Goal: Task Accomplishment & Management: Complete application form

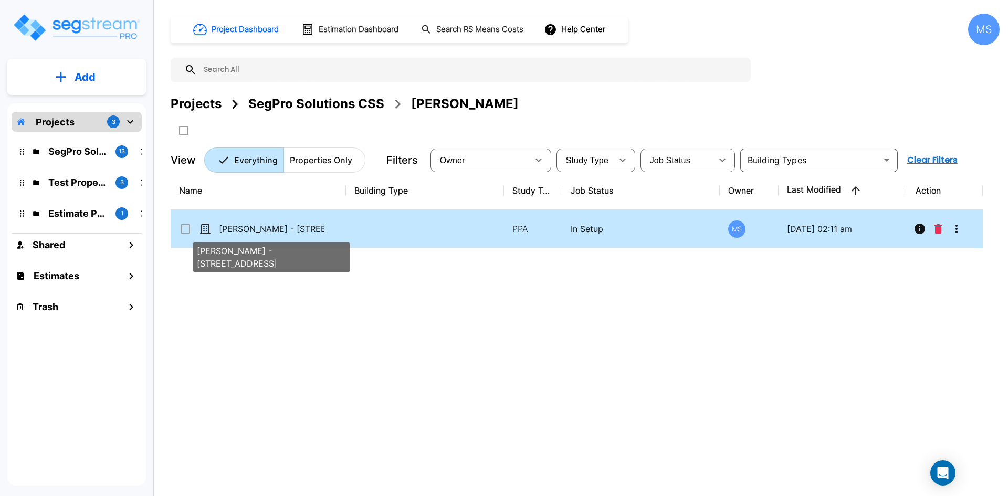
click at [268, 233] on p "[PERSON_NAME] - [STREET_ADDRESS]" at bounding box center [271, 229] width 105 height 13
checkbox input "true"
click at [268, 233] on p "Adam Manville - 270 S Highway 143, Unit 9D" at bounding box center [271, 229] width 105 height 13
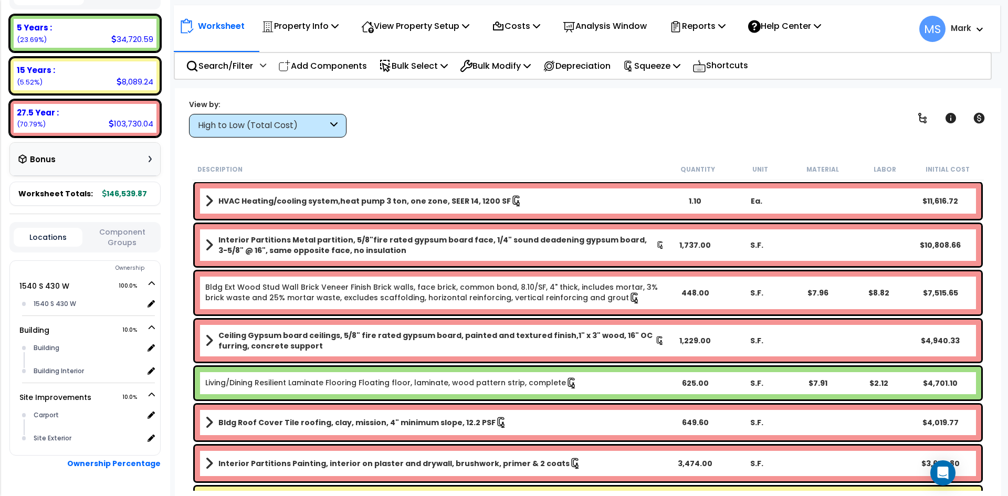
scroll to position [210, 0]
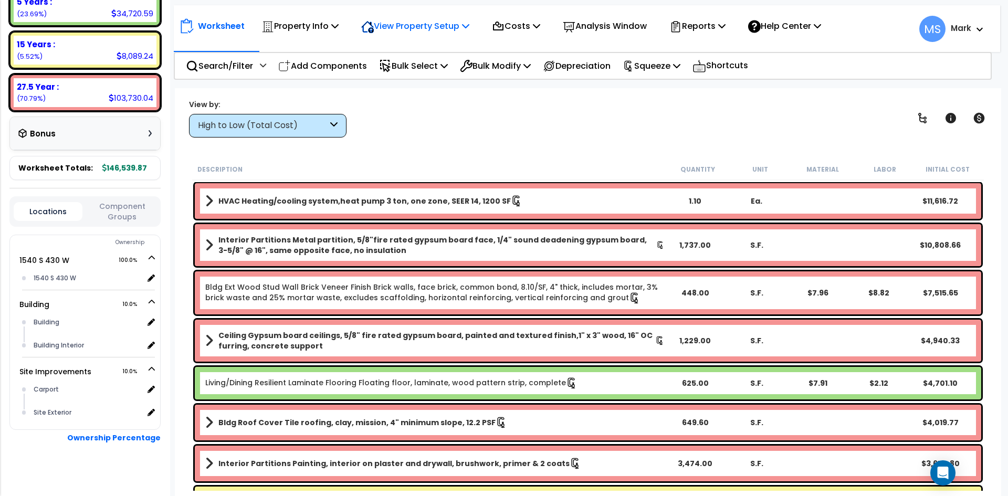
click at [466, 22] on p "View Property Setup" at bounding box center [415, 26] width 108 height 14
click at [423, 76] on link "View Questionnaire" at bounding box center [408, 71] width 104 height 21
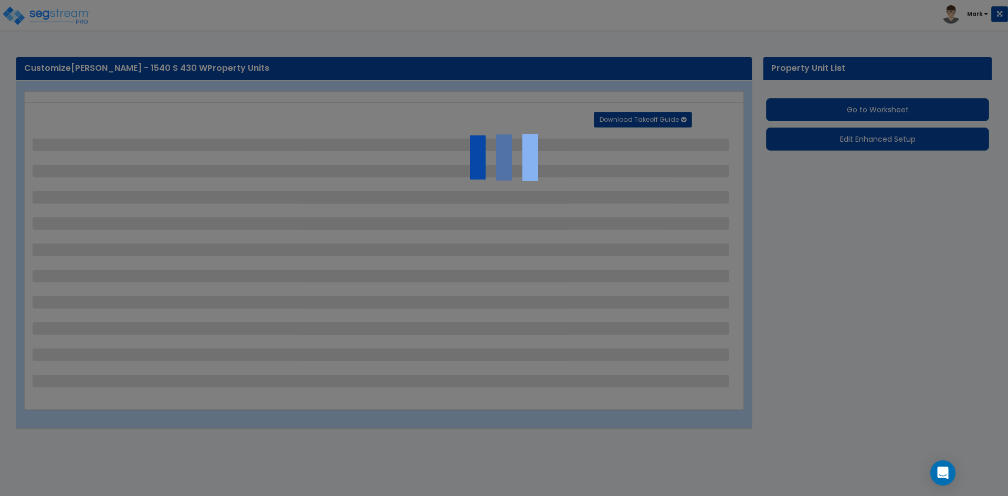
select select "2"
select select "1"
select select "2"
select select "4"
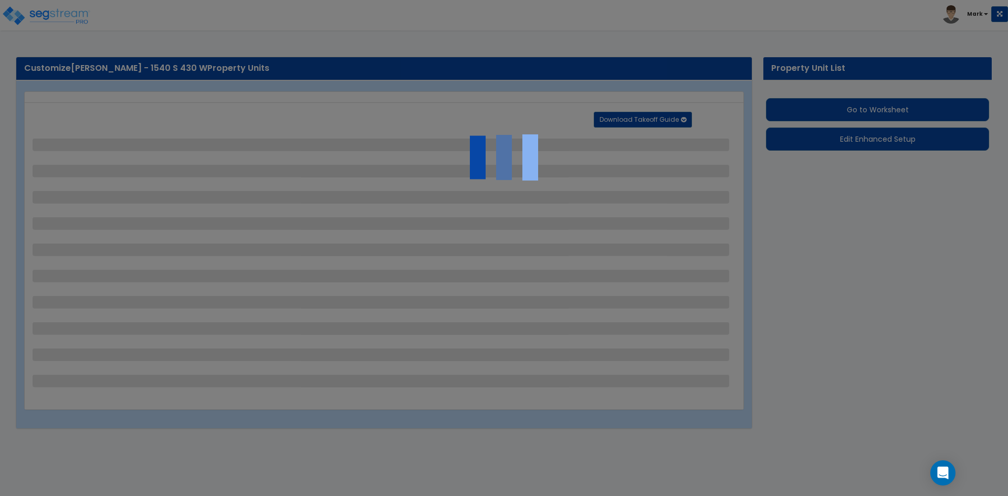
select select "2"
select select "1"
select select "2"
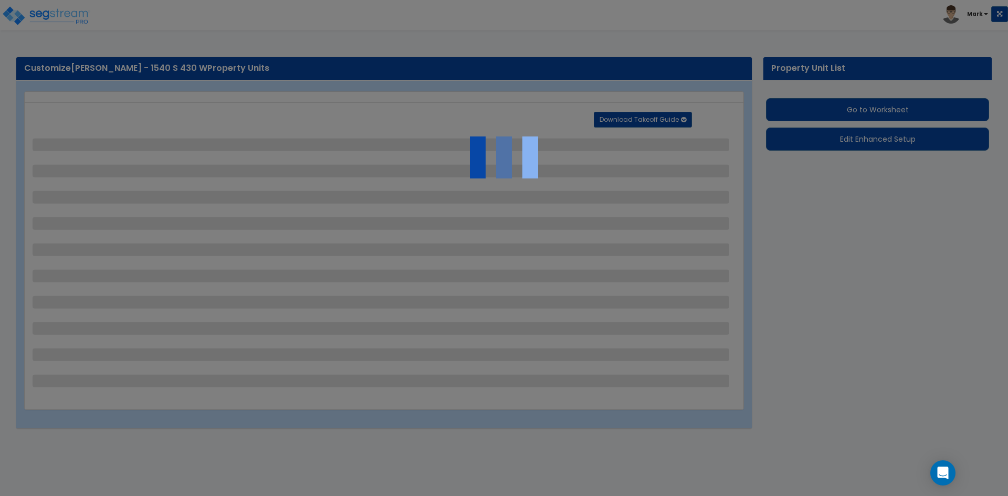
select select "1"
select select "5"
select select "4"
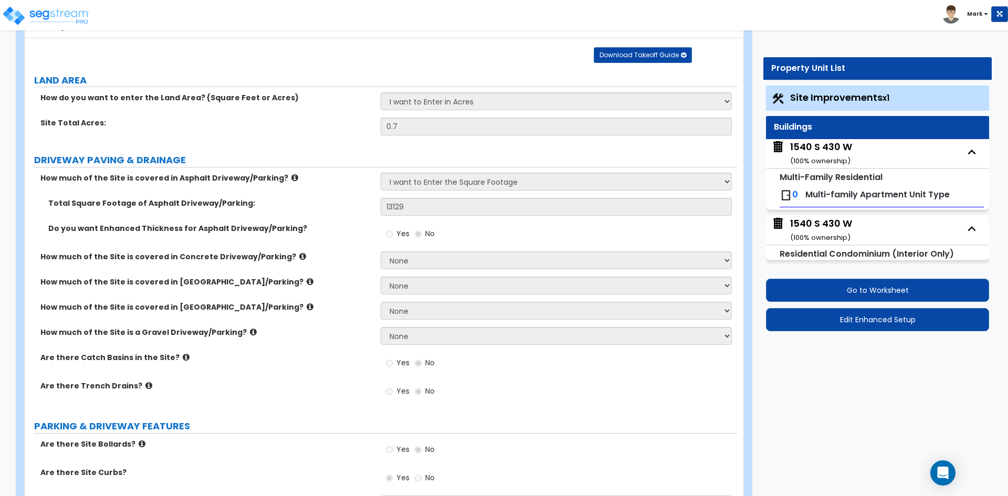
scroll to position [73, 0]
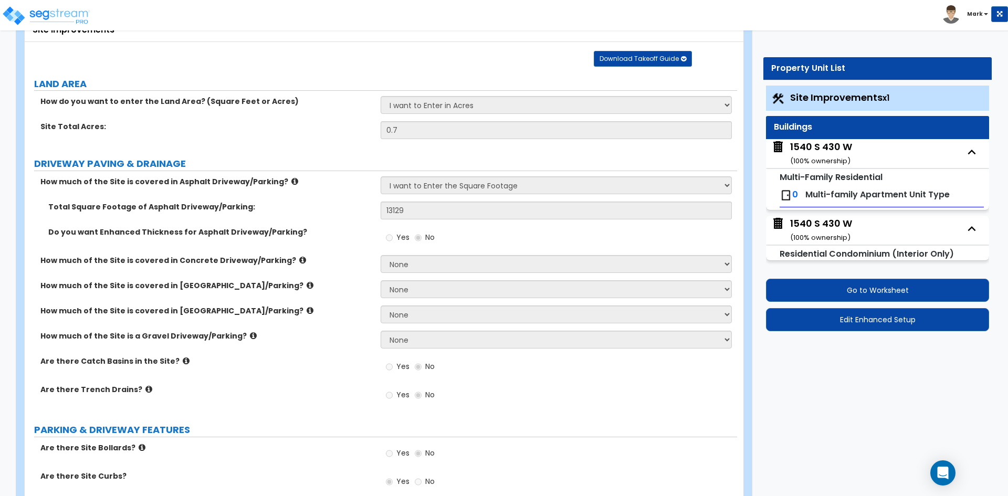
click at [824, 148] on div "1540 S 430 W ( 100 % ownership)" at bounding box center [821, 153] width 62 height 27
select select "2"
select select "7"
select select "2"
select select "7"
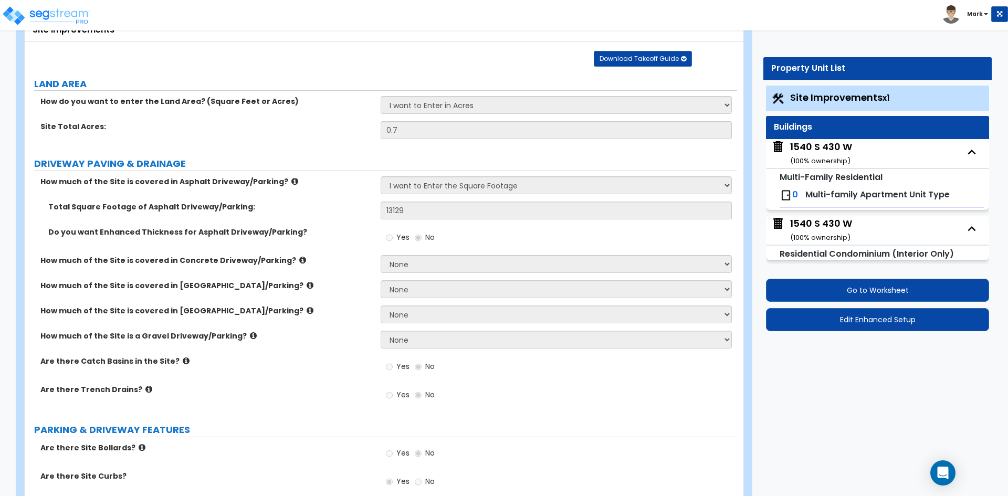
select select "2"
select select "1"
select select "2"
select select "1"
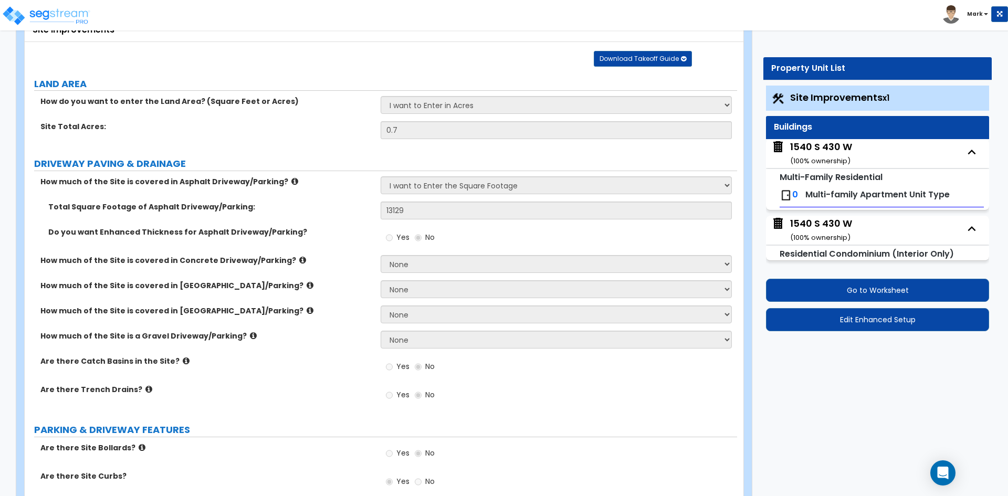
select select "1"
select select "2"
select select "4"
select select "2"
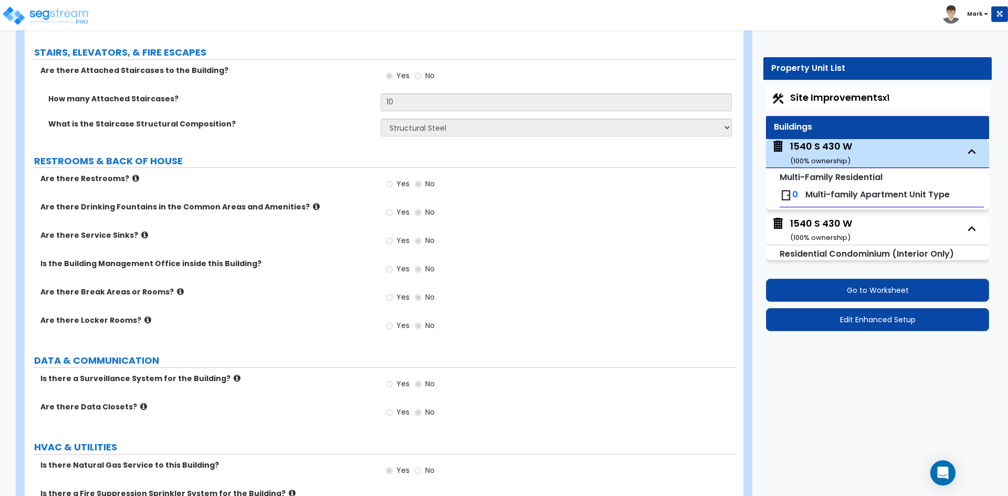
scroll to position [1840, 0]
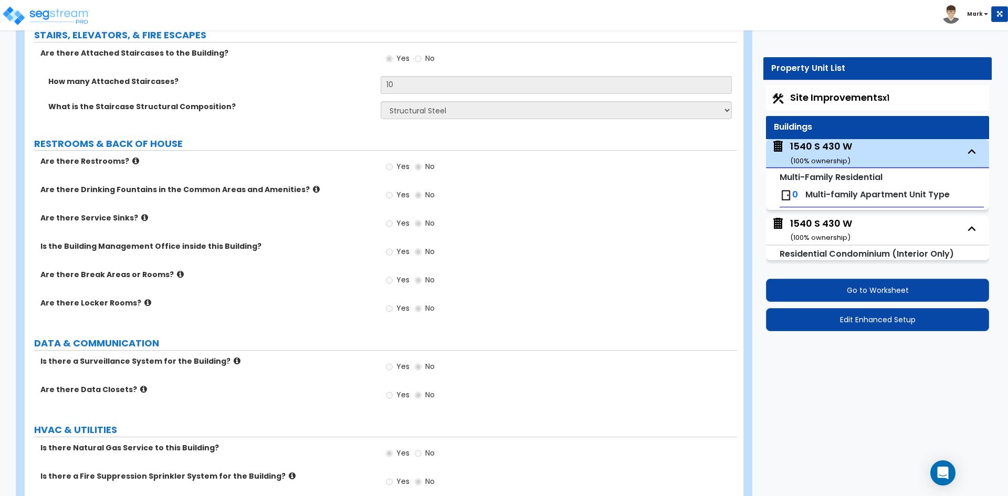
click at [781, 194] on img at bounding box center [786, 195] width 13 height 13
click at [841, 195] on span "Multi-family Apartment Unit Type" at bounding box center [877, 194] width 144 height 12
click at [832, 223] on div "1540 S 430 W ( 100 % ownership)" at bounding box center [821, 230] width 62 height 27
select select "2"
select select "1"
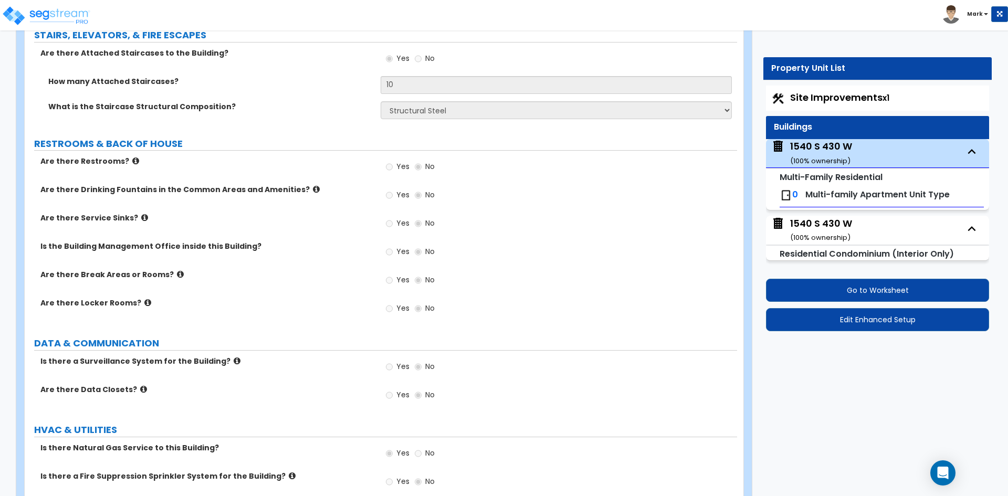
select select "3"
select select "5"
select select "3"
select select "2"
select select "3"
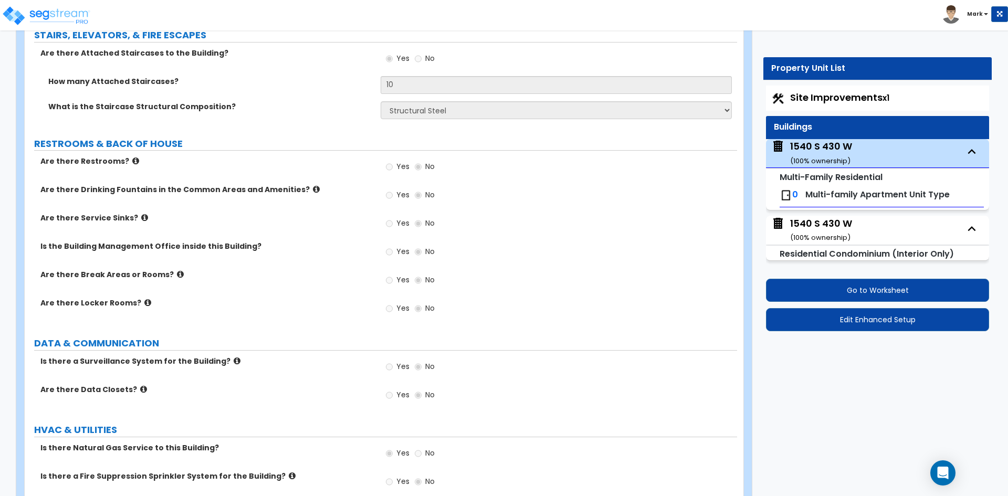
select select "2"
select select "3"
select select "2"
select select "1"
select select "3"
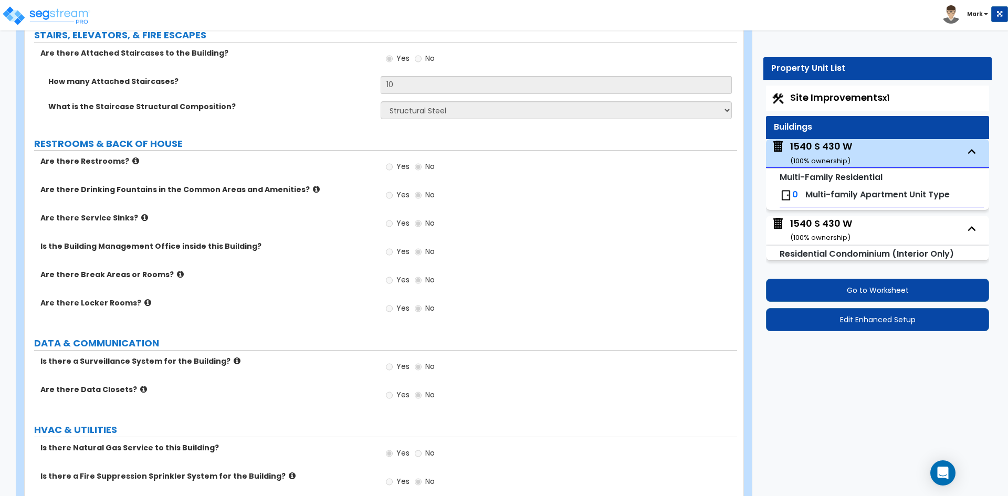
select select "2"
select select "3"
select select "2"
select select "1"
select select "3"
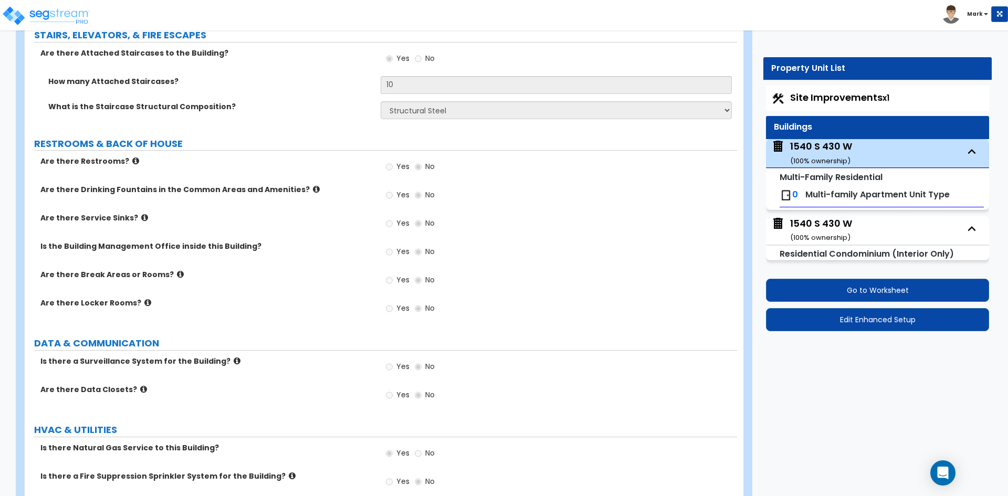
select select "2"
select select "1"
select select "4"
select select "5"
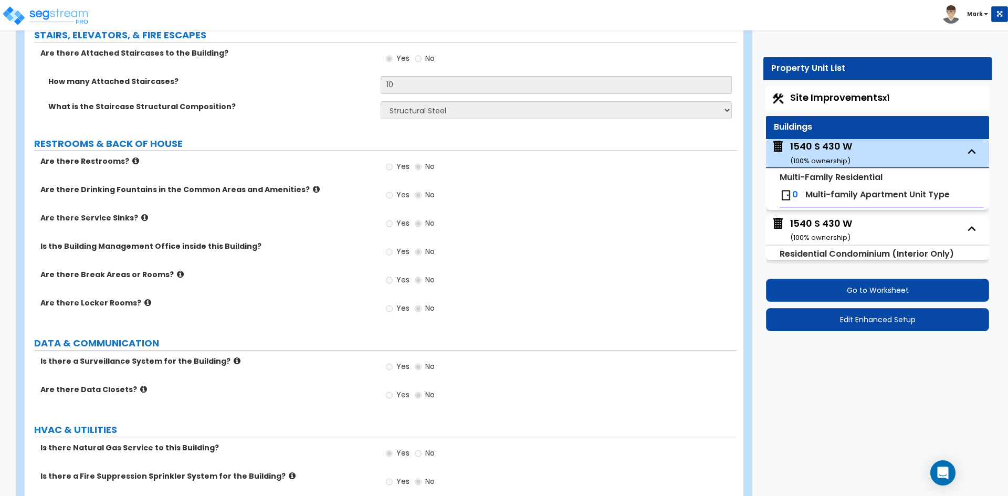
select select "1"
select select "2"
select select "1"
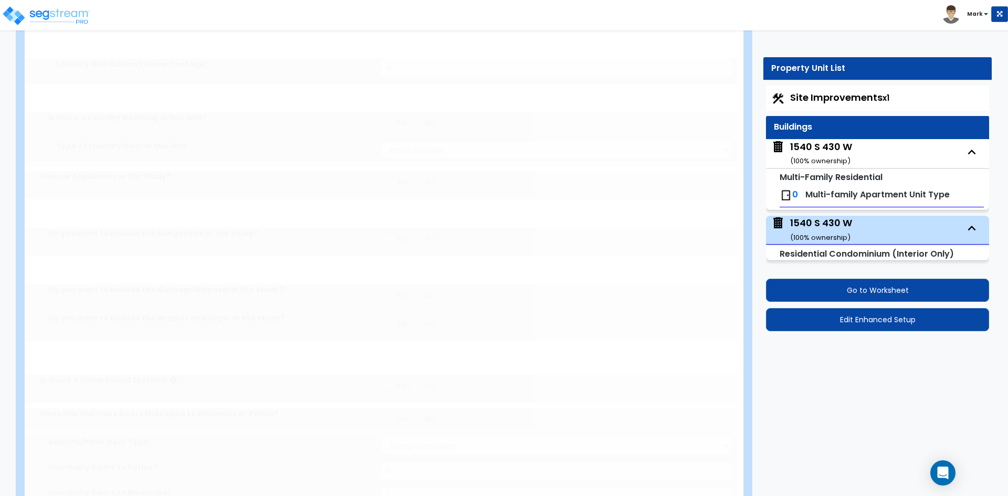
scroll to position [0, 0]
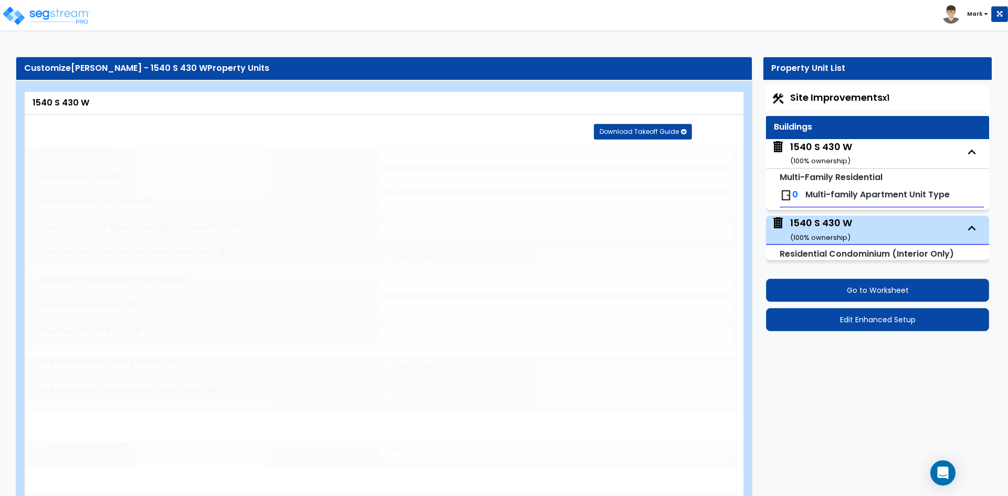
radio input "true"
select select "1"
radio input "true"
type input "3"
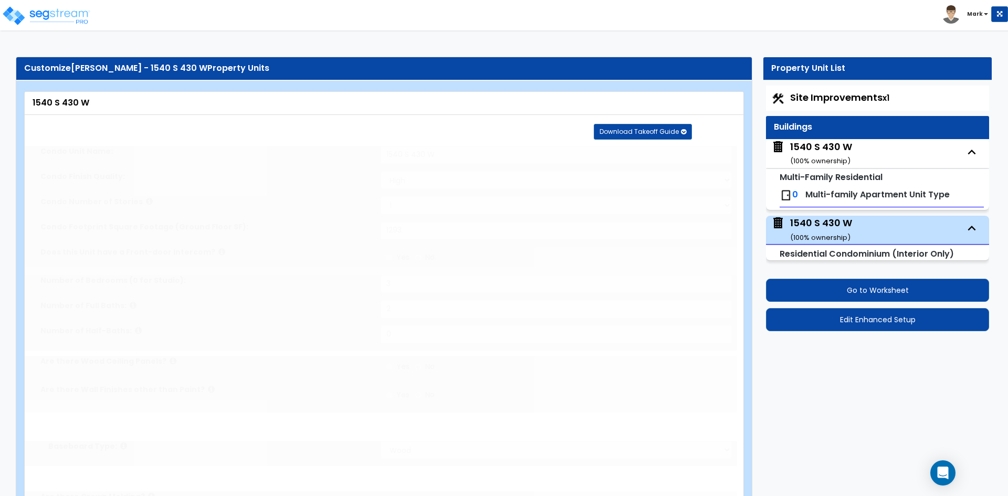
select select "6"
select select "1"
radio input "true"
select select "2"
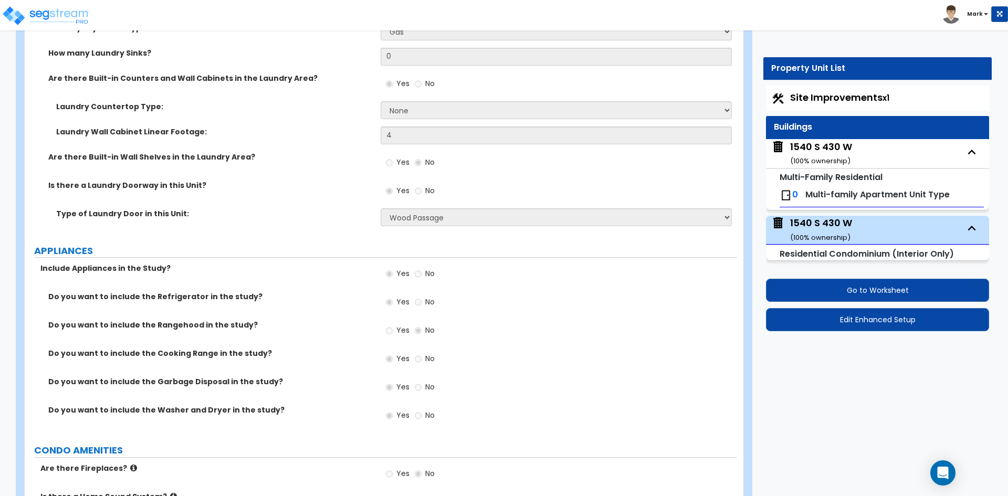
scroll to position [1575, 0]
